Goal: Information Seeking & Learning: Learn about a topic

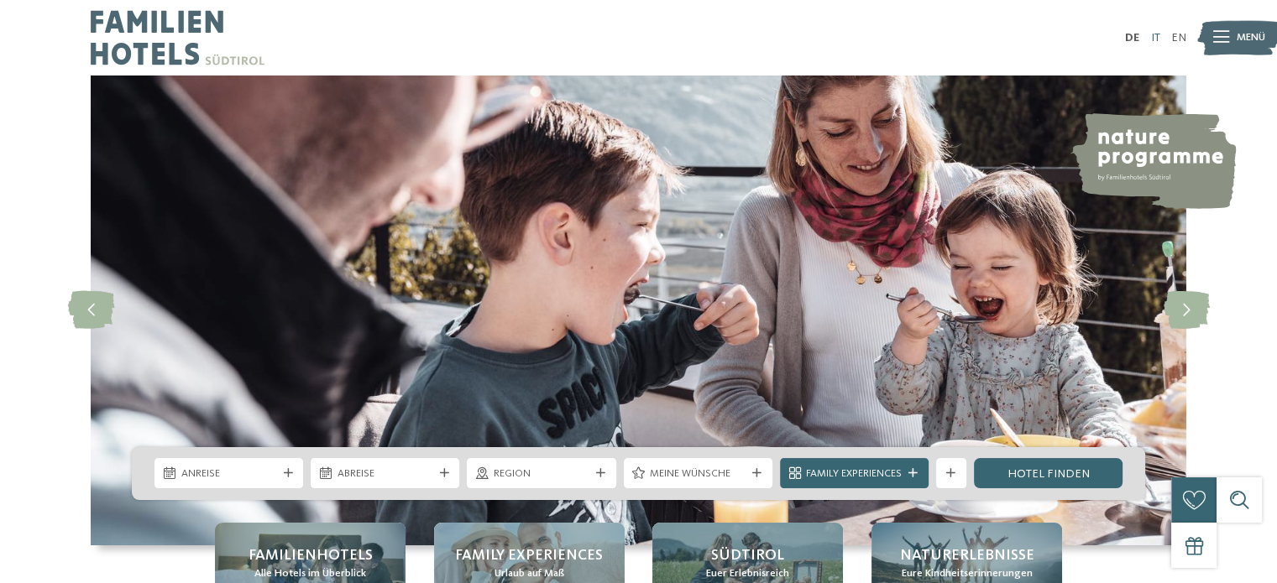
click at [1157, 33] on link "IT" at bounding box center [1154, 38] width 9 height 12
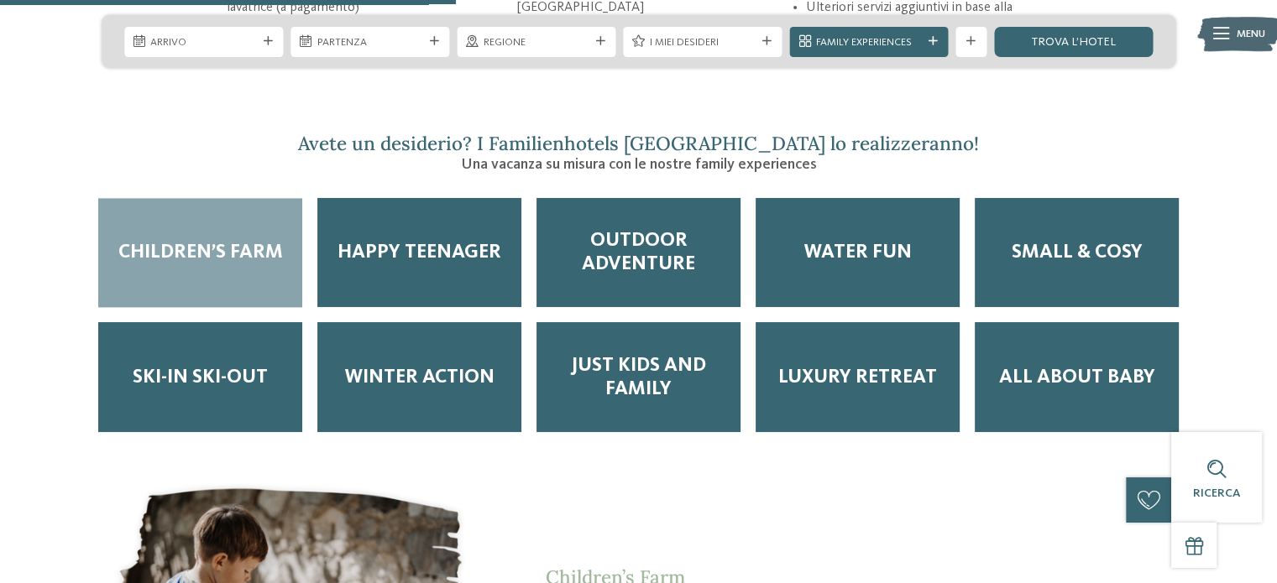
scroll to position [2480, 0]
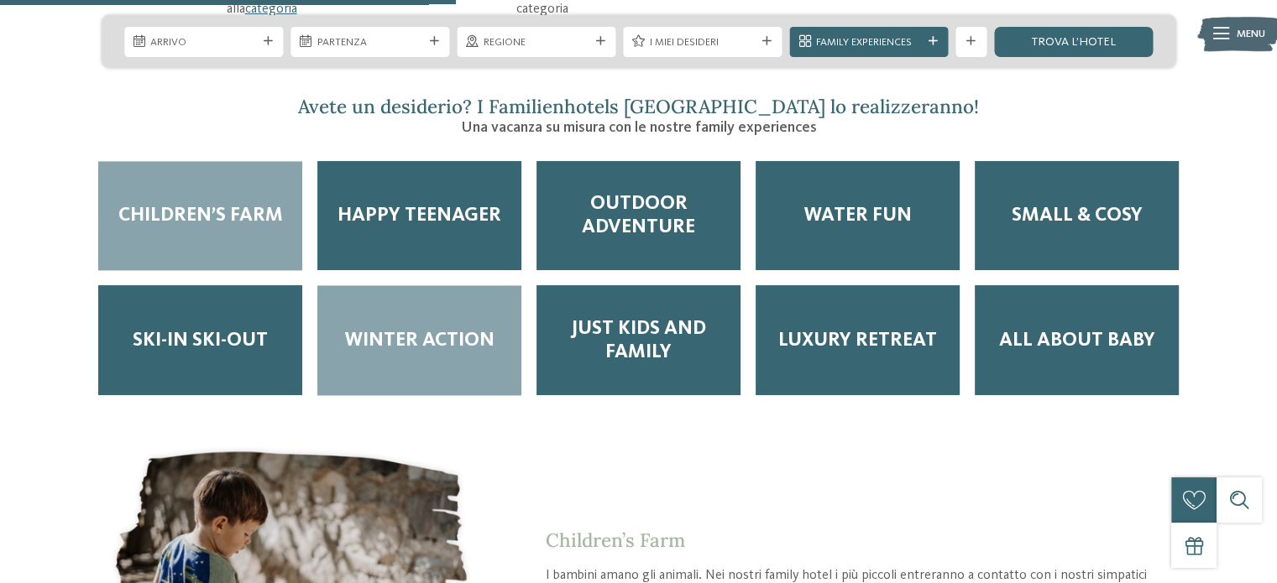
click at [427, 329] on span "Winter Action" at bounding box center [419, 340] width 149 height 23
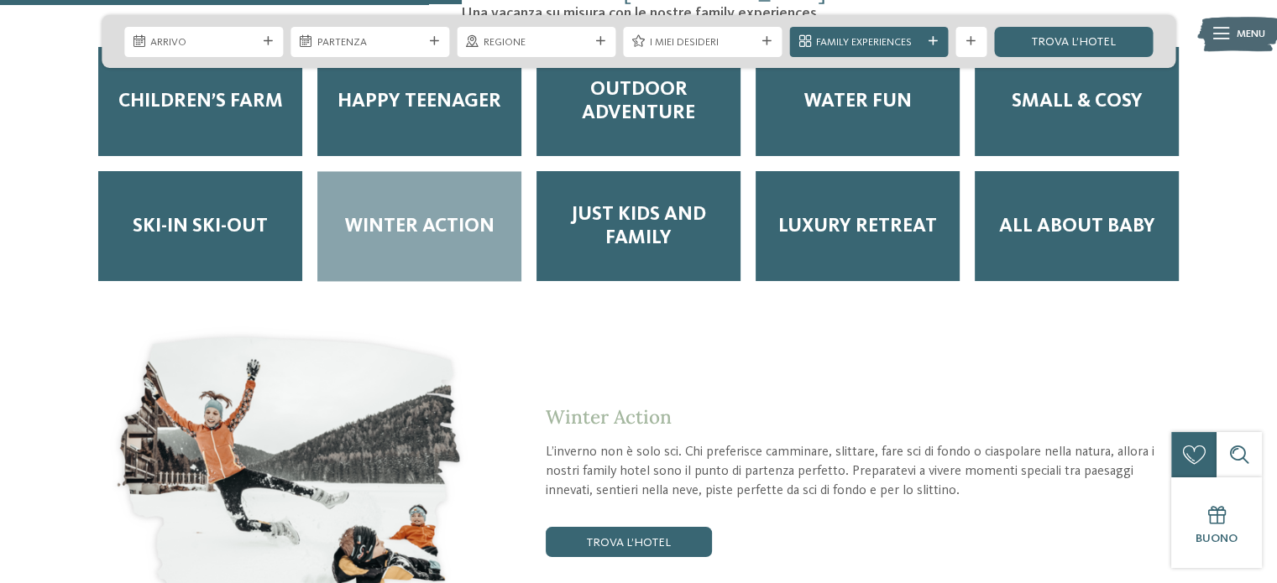
scroll to position [2503, 0]
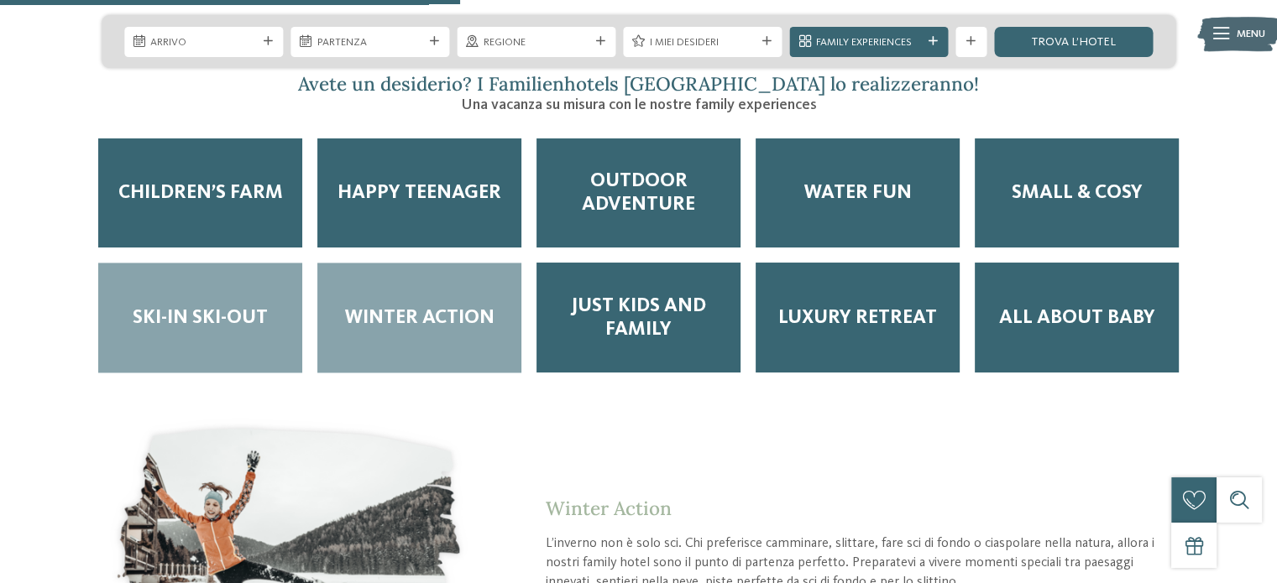
click at [175, 306] on span "Ski-in ski-out" at bounding box center [200, 317] width 135 height 23
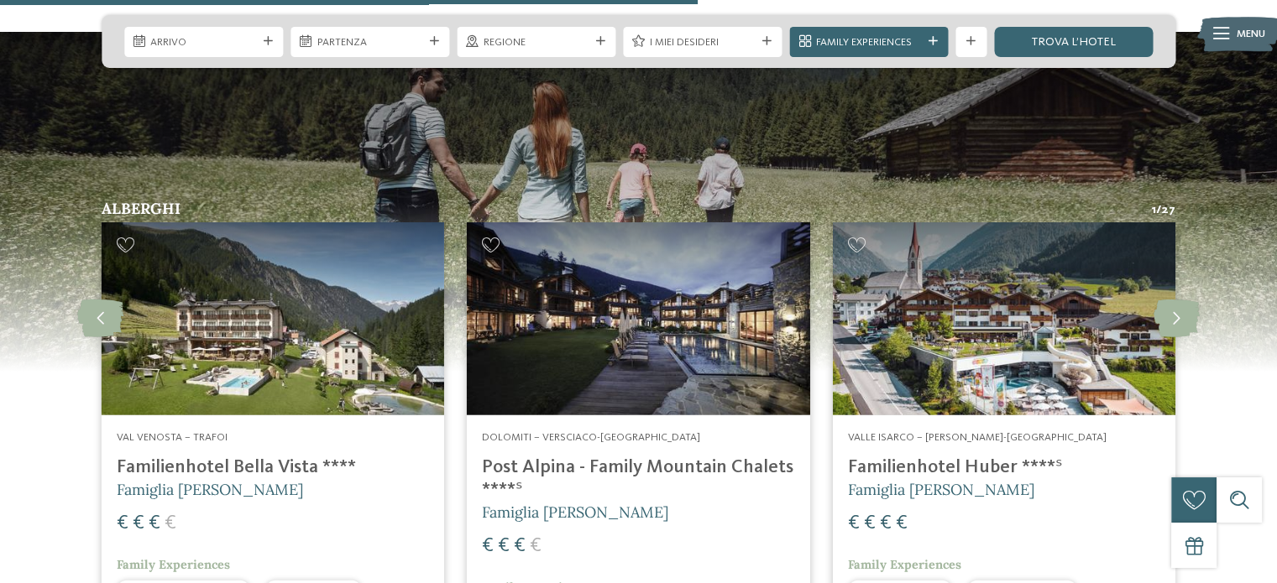
scroll to position [3870, 0]
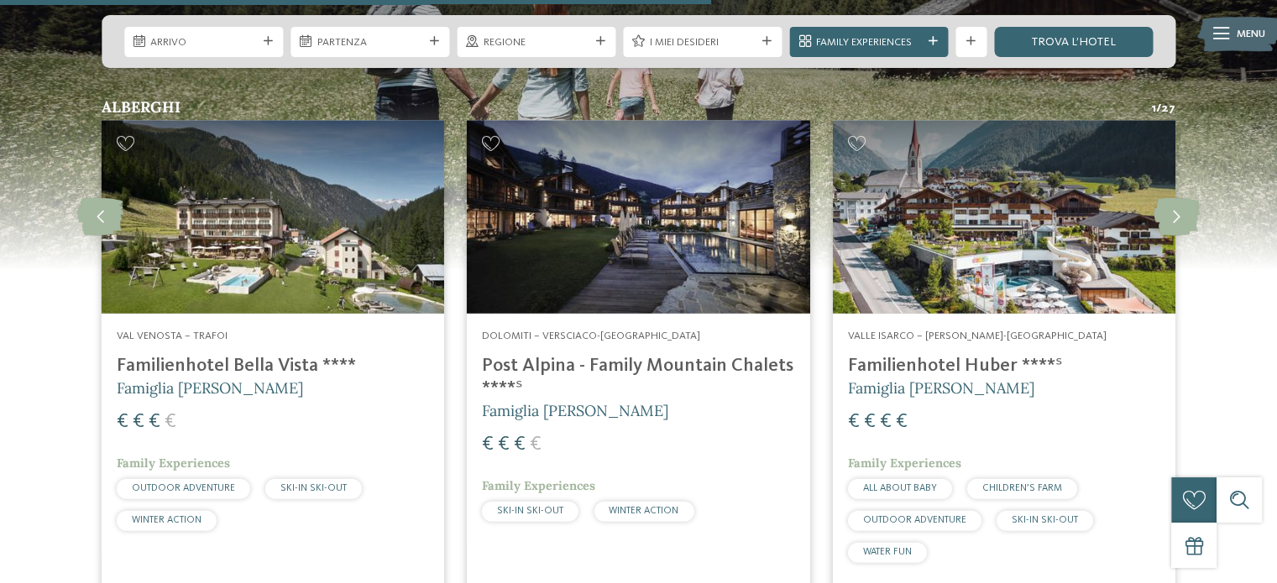
click at [665, 187] on img at bounding box center [638, 217] width 342 height 193
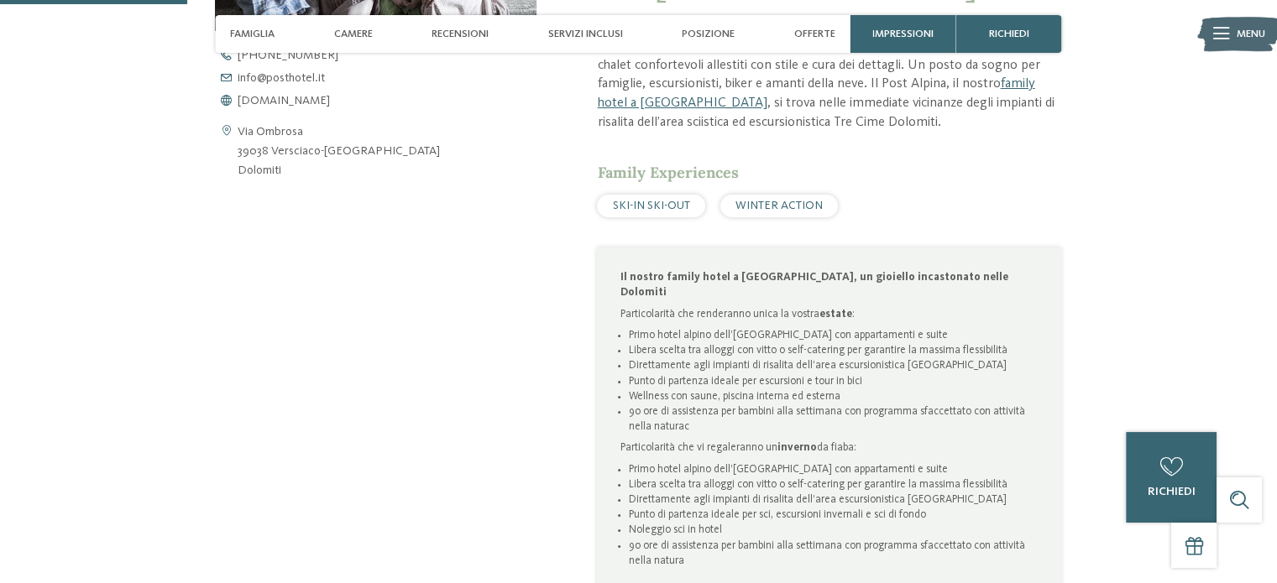
scroll to position [832, 0]
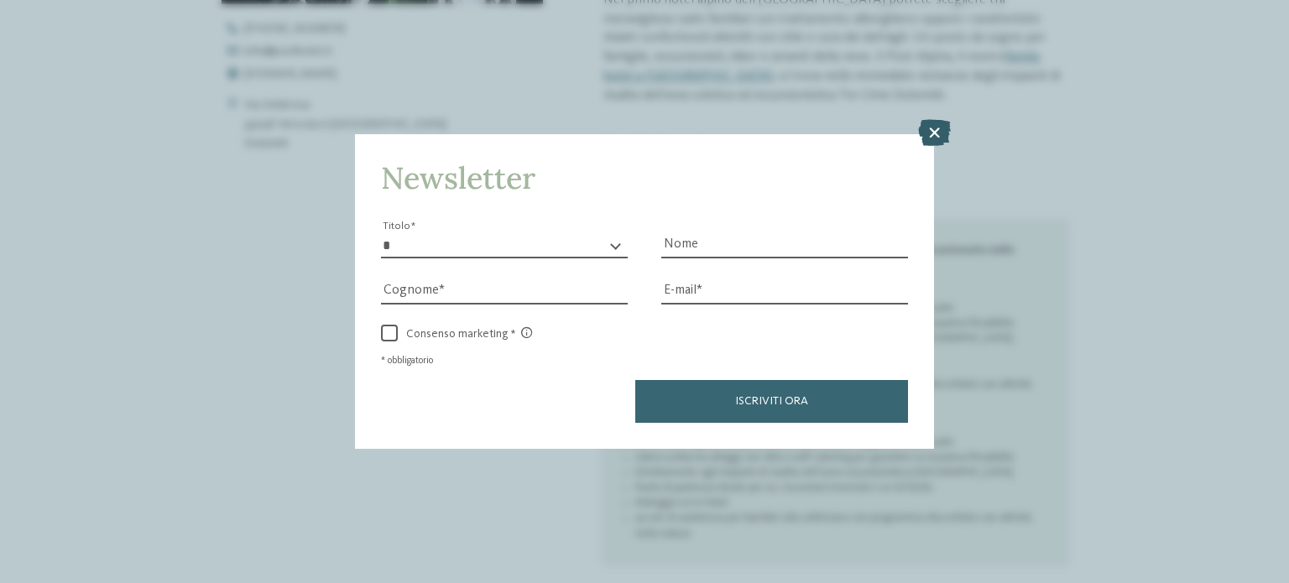
click at [940, 130] on icon at bounding box center [934, 132] width 33 height 27
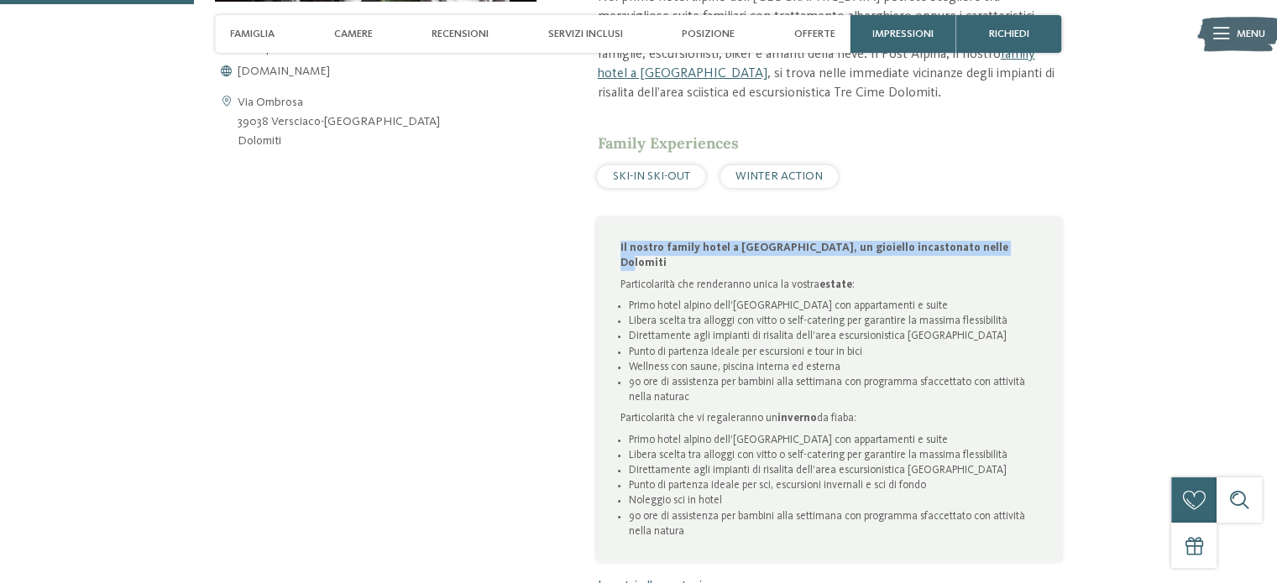
drag, startPoint x: 967, startPoint y: 151, endPoint x: 974, endPoint y: 175, distance: 25.5
click at [974, 175] on div "Post Alpina - Family Mountain Chalets ****S: il primo hotel alpino dell’Alto Ad…" at bounding box center [829, 237] width 464 height 818
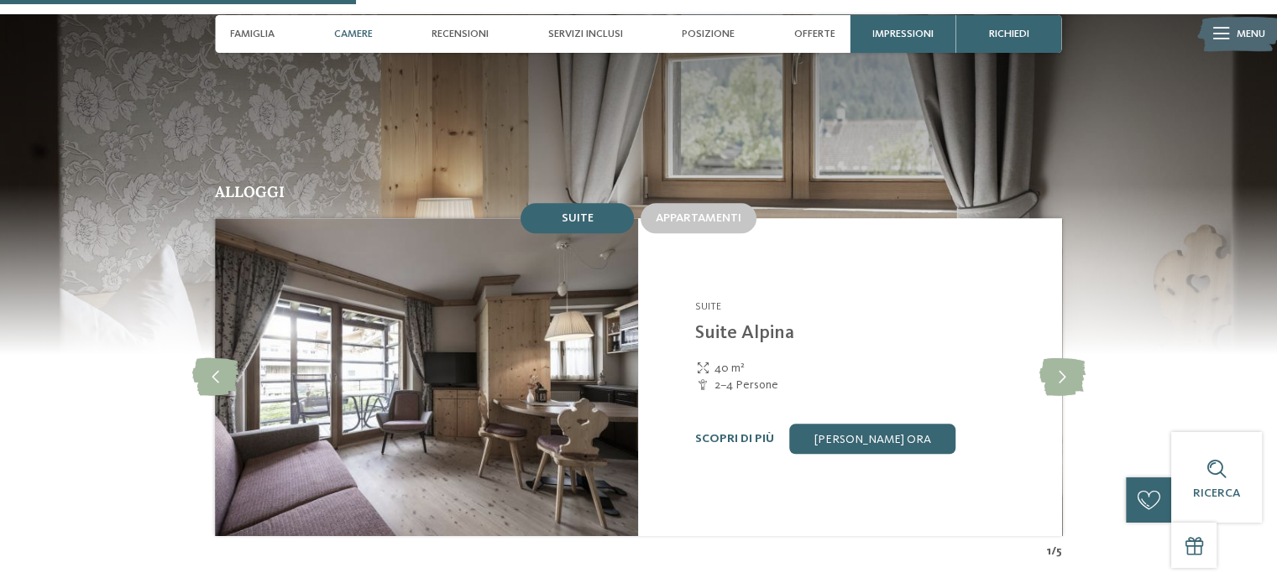
scroll to position [1531, 0]
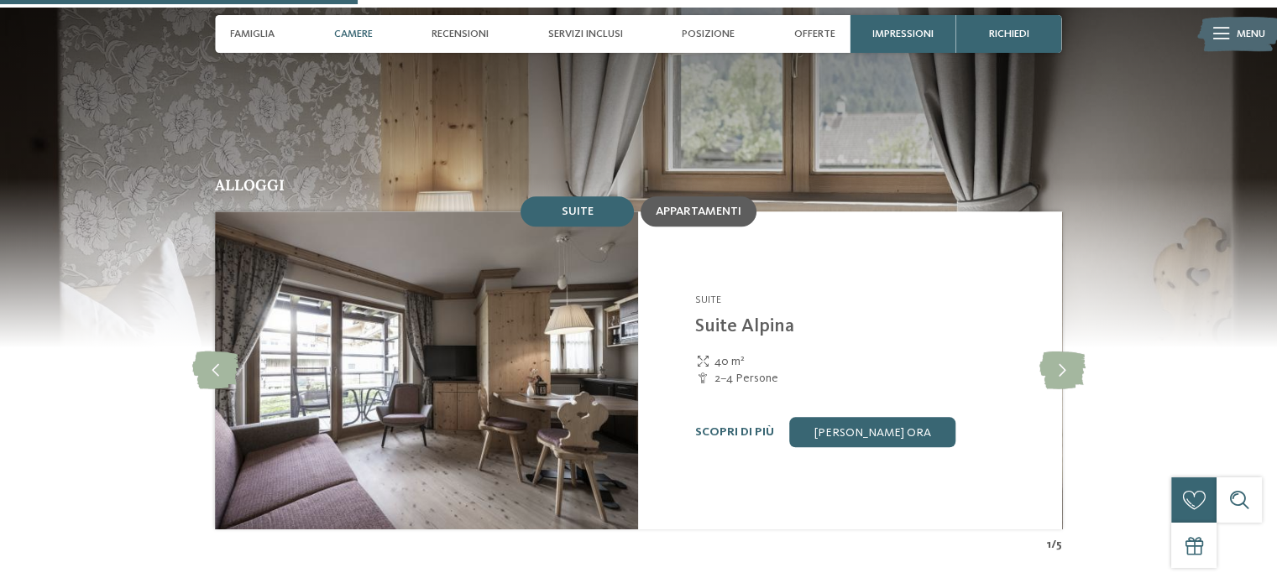
click at [688, 205] on div "Appartamenti" at bounding box center [698, 212] width 86 height 14
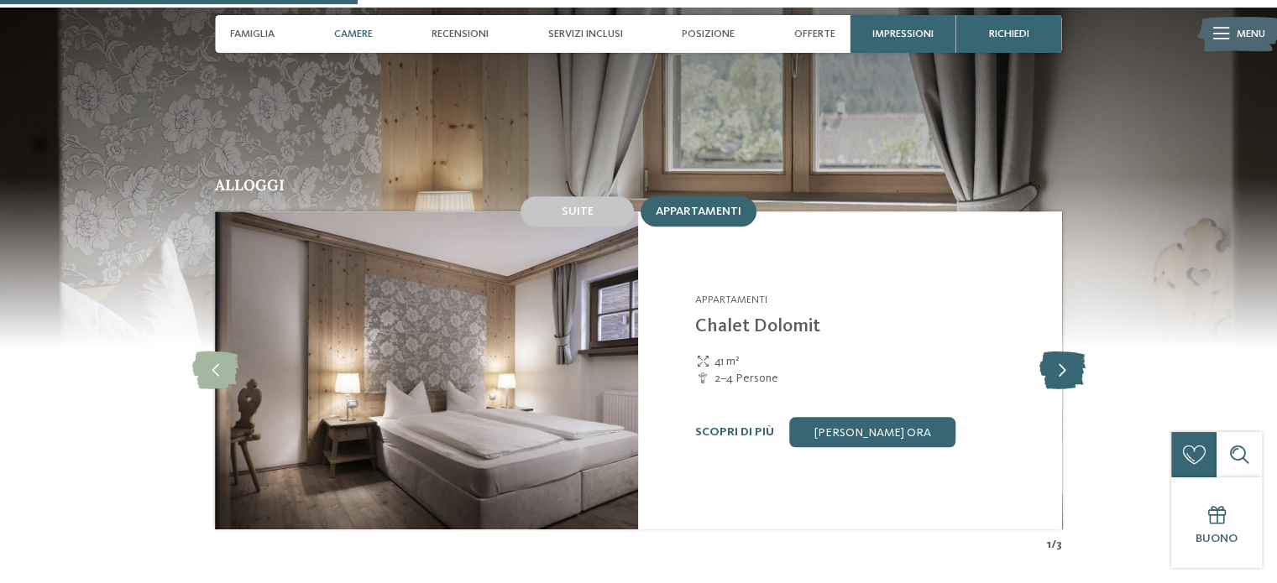
click at [1068, 352] on icon at bounding box center [1061, 371] width 46 height 38
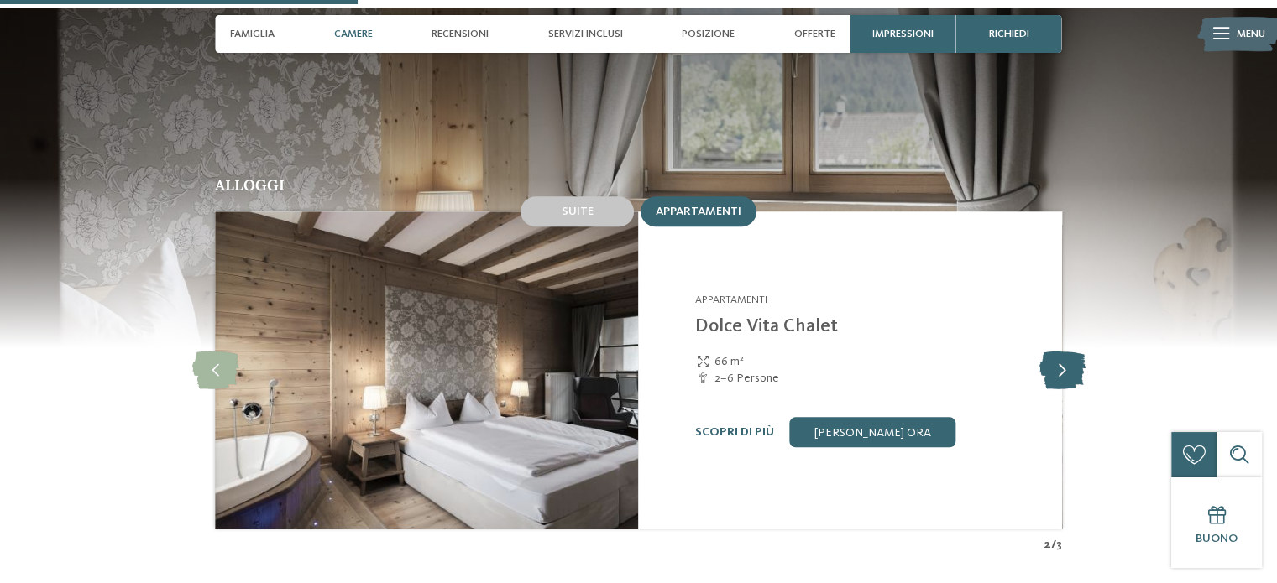
click at [1068, 352] on icon at bounding box center [1061, 371] width 46 height 38
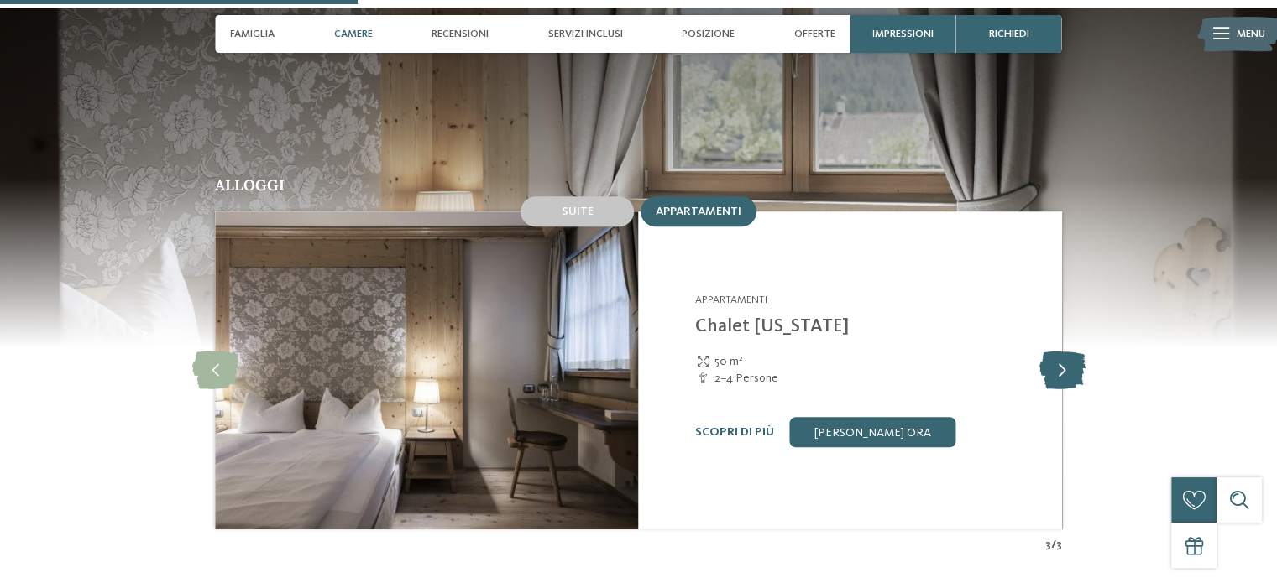
click at [1068, 352] on icon at bounding box center [1061, 371] width 46 height 38
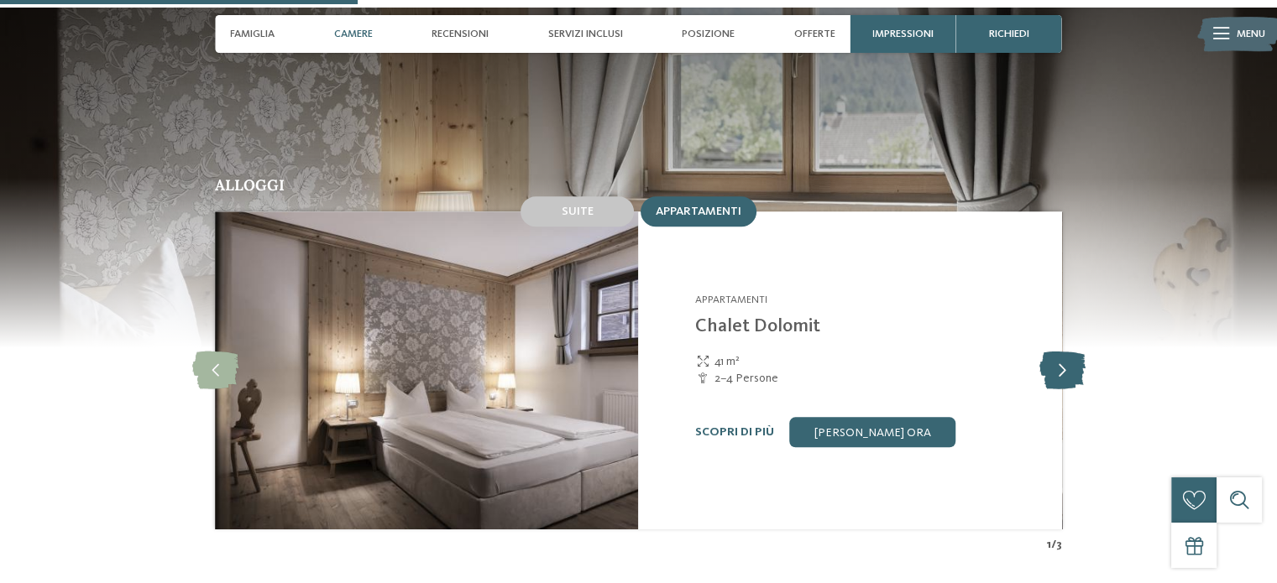
click at [1068, 352] on icon at bounding box center [1061, 371] width 46 height 38
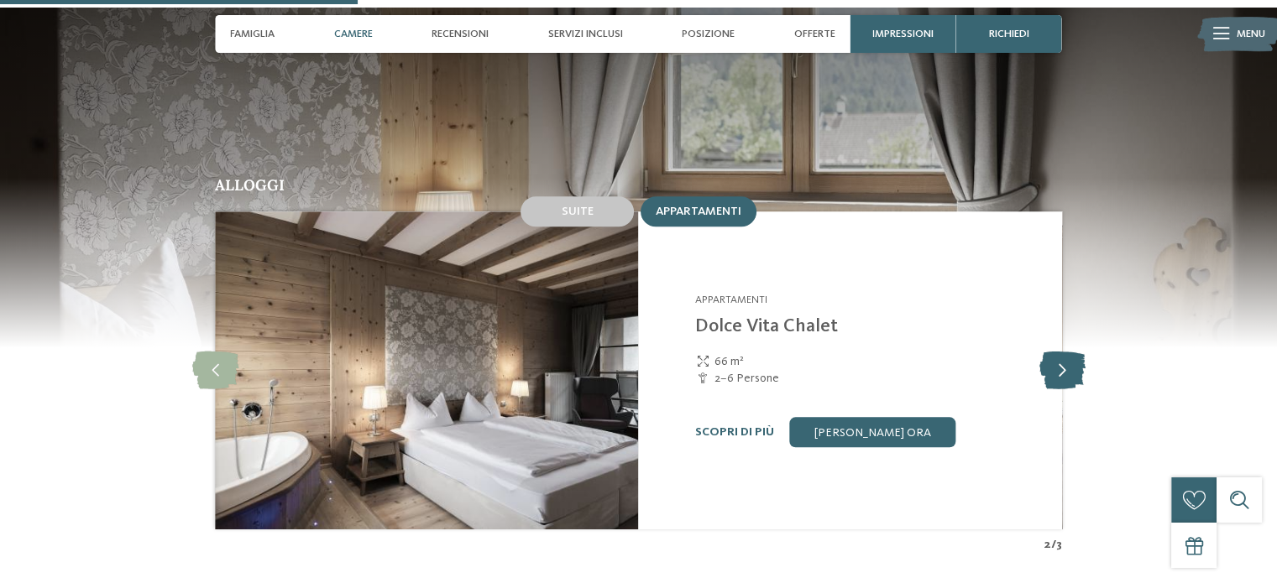
click at [1068, 352] on icon at bounding box center [1061, 371] width 46 height 38
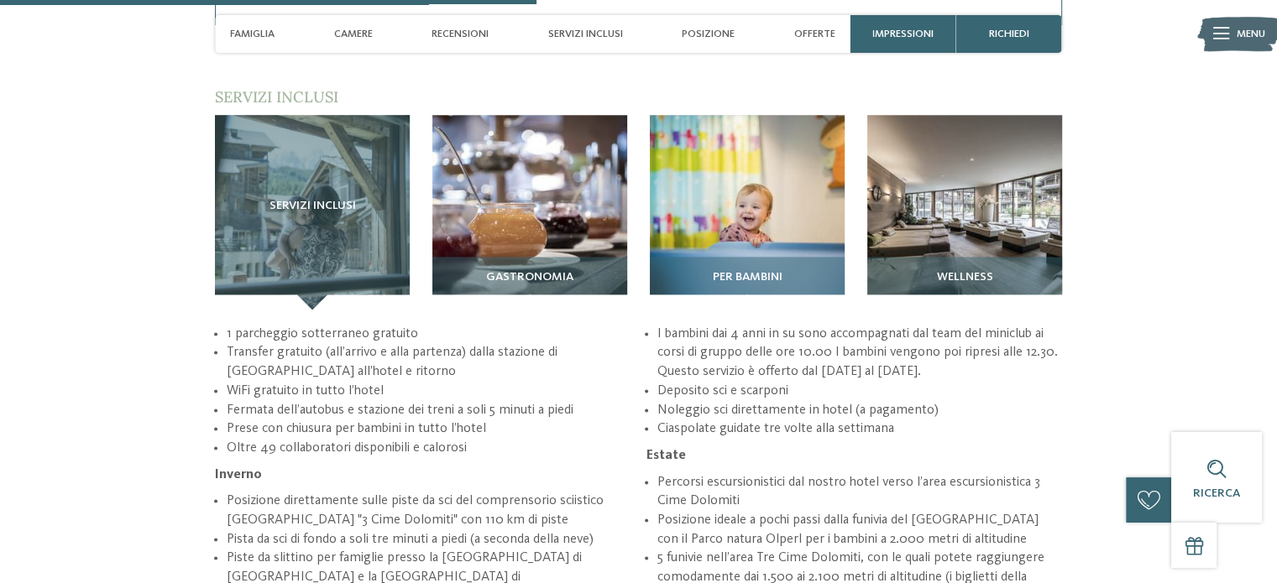
scroll to position [2282, 0]
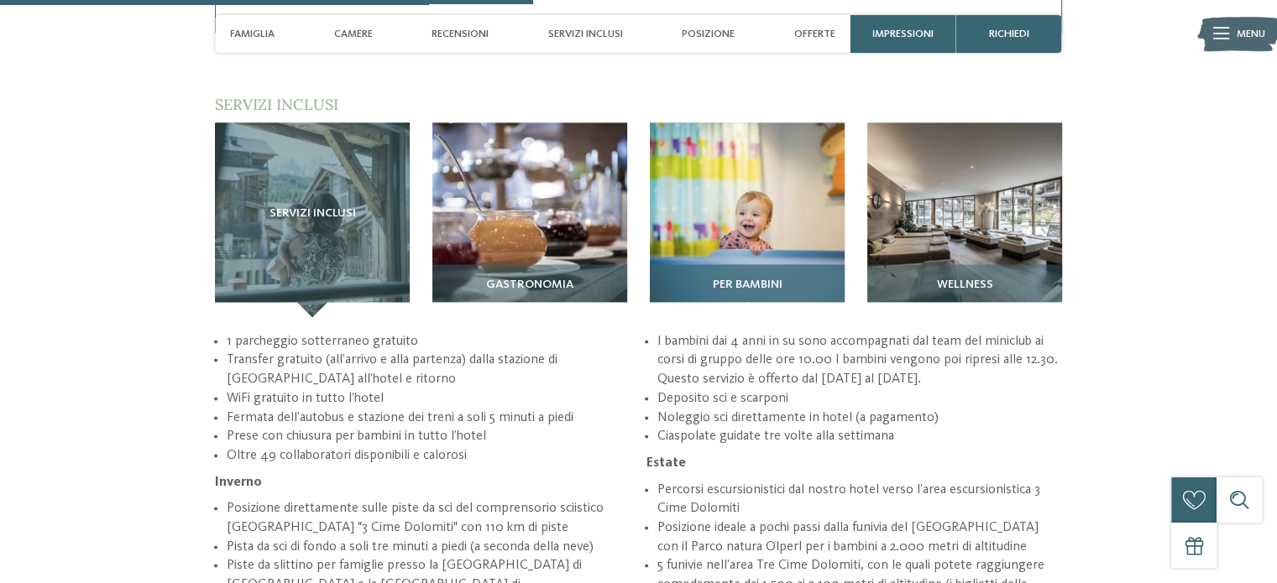
click at [765, 279] on span "Per bambini" at bounding box center [747, 285] width 70 height 13
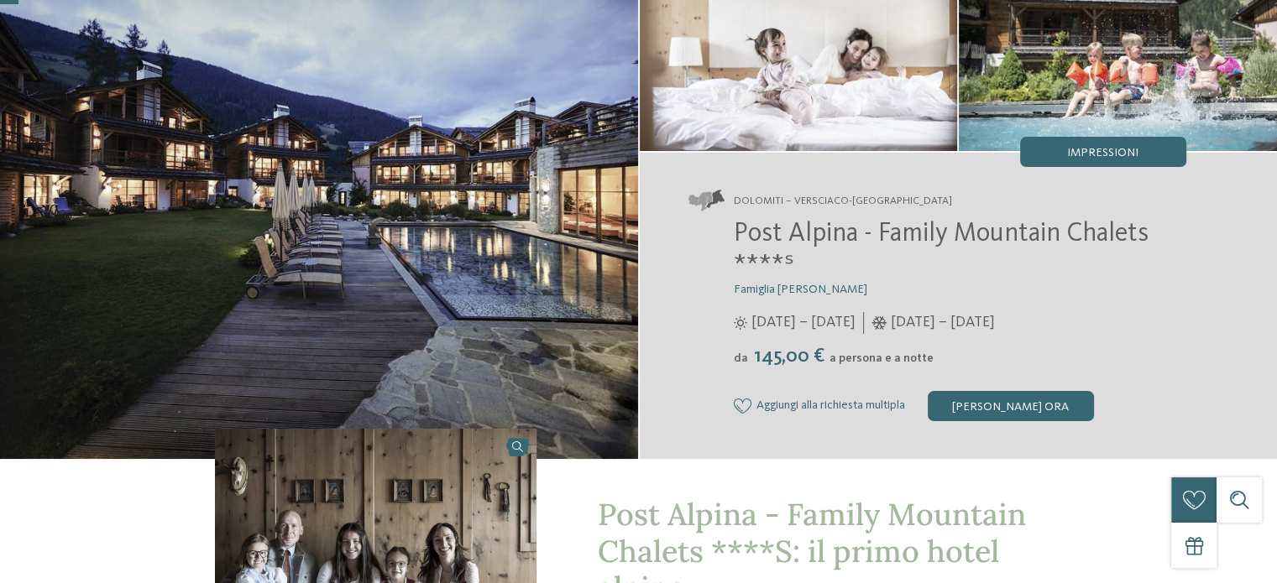
scroll to position [0, 0]
